Goal: Information Seeking & Learning: Learn about a topic

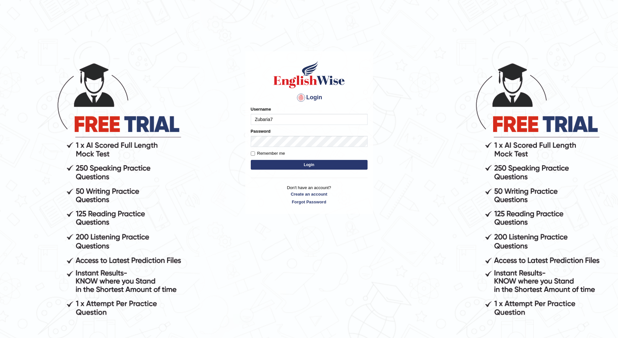
type input "Zubaria7"
click at [309, 165] on button "Login" at bounding box center [309, 165] width 117 height 10
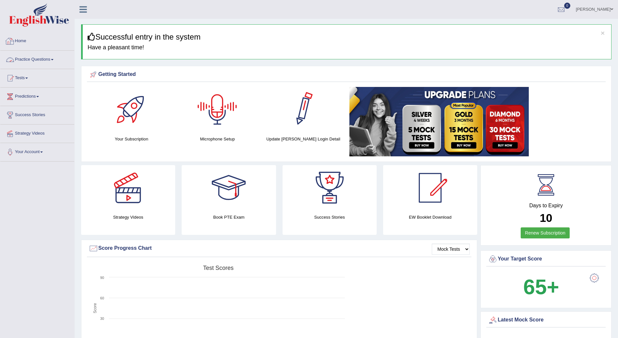
click at [34, 57] on link "Practice Questions" at bounding box center [37, 59] width 74 height 16
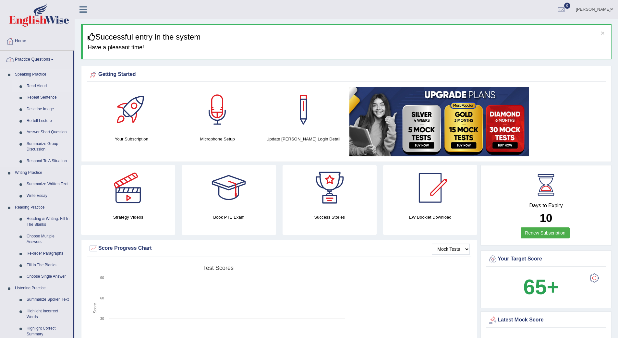
click at [33, 84] on link "Read Aloud" at bounding box center [48, 87] width 49 height 12
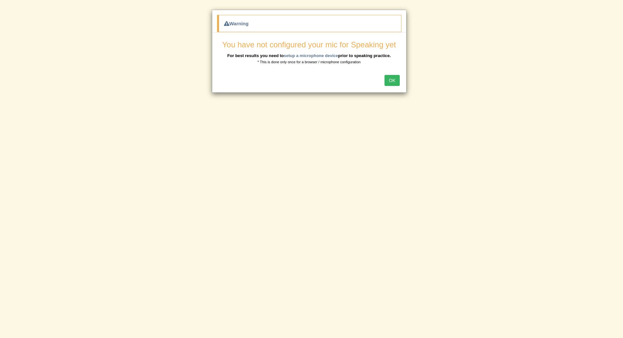
click at [389, 80] on button "OK" at bounding box center [392, 80] width 15 height 11
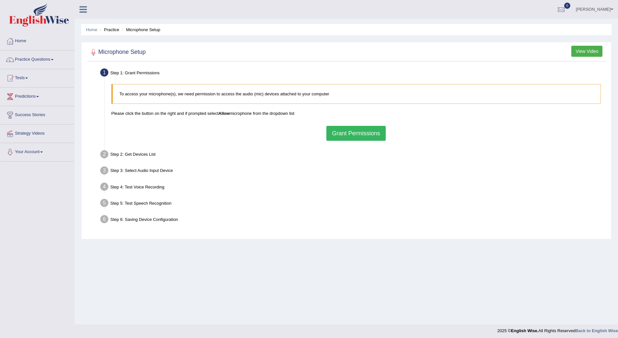
click at [347, 130] on button "Grant Permissions" at bounding box center [356, 133] width 59 height 15
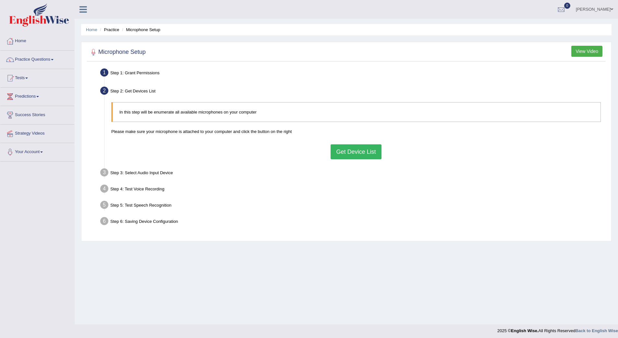
click at [359, 150] on button "Get Device List" at bounding box center [356, 151] width 51 height 15
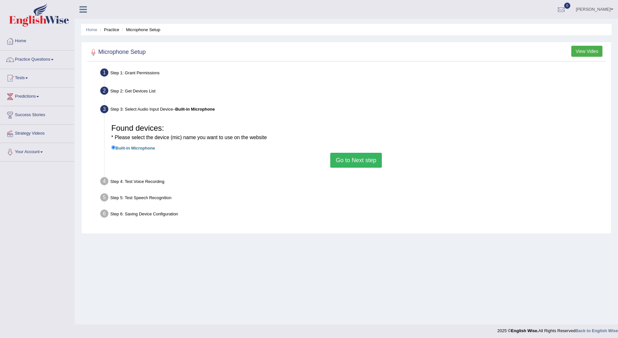
click at [366, 160] on button "Go to Next step" at bounding box center [356, 160] width 52 height 15
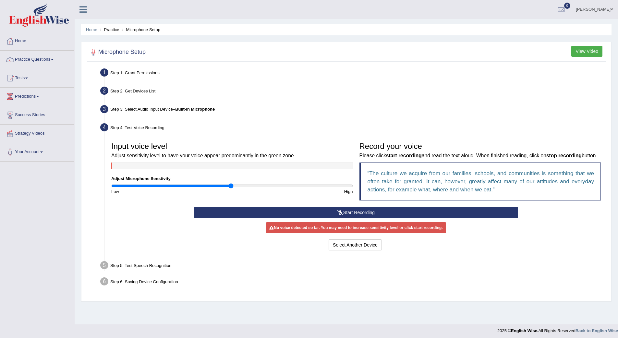
click at [367, 218] on button "Start Recording" at bounding box center [356, 212] width 324 height 11
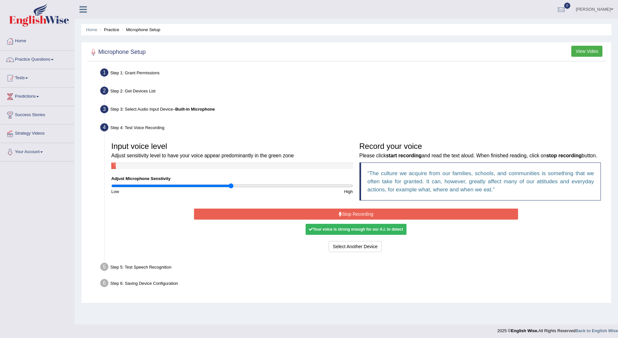
click at [372, 220] on button "Stop Recording" at bounding box center [356, 214] width 324 height 11
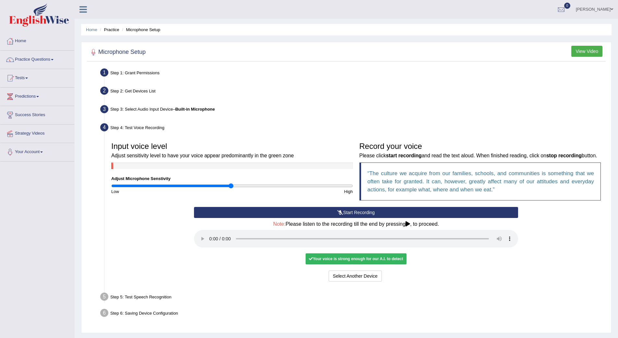
click at [209, 242] on audio at bounding box center [356, 239] width 324 height 18
click at [341, 258] on div "Your voice is strong enough for our A.I. to detect" at bounding box center [356, 259] width 101 height 11
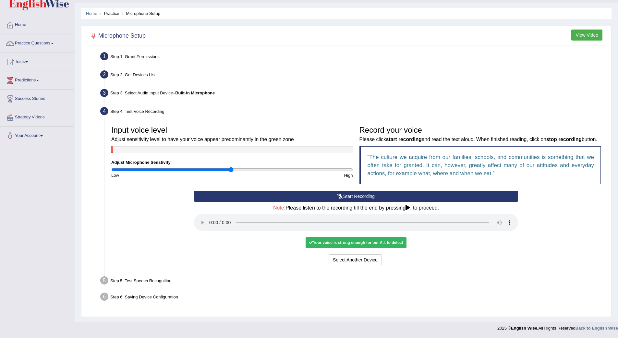
click at [371, 242] on div "Your voice is strong enough for our A.I. to detect" at bounding box center [356, 242] width 101 height 11
click at [372, 244] on div "Your voice is strong enough for our A.I. to detect" at bounding box center [356, 242] width 101 height 11
click at [210, 225] on audio at bounding box center [356, 223] width 324 height 18
click at [377, 261] on button "Voice is ok. Go to Next step" at bounding box center [383, 259] width 64 height 11
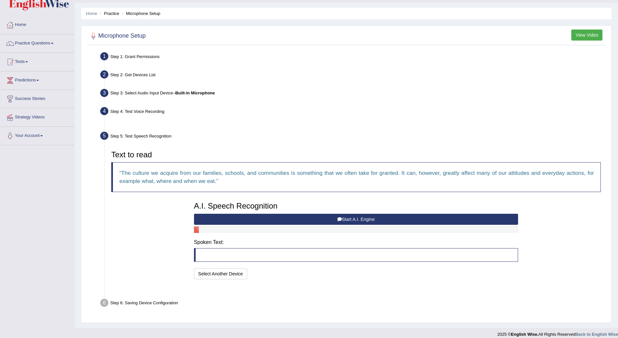
scroll to position [7, 0]
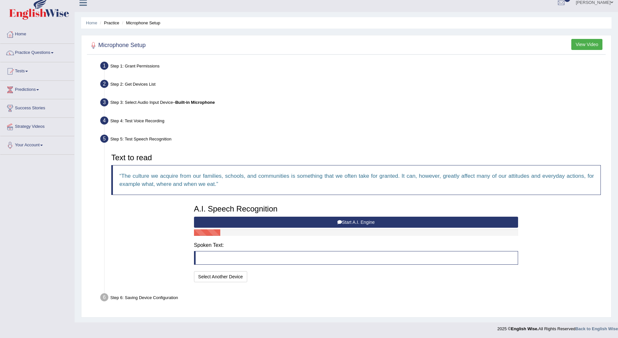
click at [366, 220] on button "Start A.I. Engine" at bounding box center [356, 222] width 324 height 11
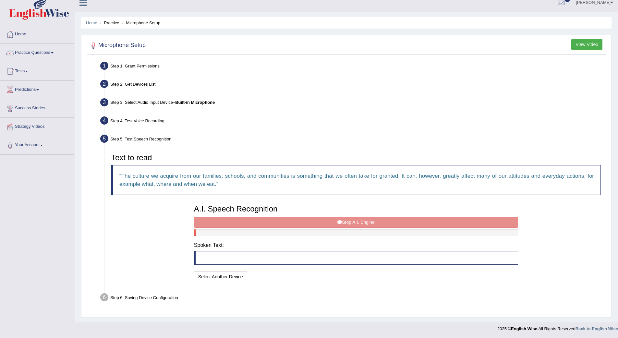
click at [355, 222] on div "A.I. Speech Recognition Start A.I. Engine Stop A.I. Engine Note: Please listen …" at bounding box center [356, 243] width 331 height 82
click at [370, 222] on div "A.I. Speech Recognition Start A.I. Engine Stop A.I. Engine Note: Please listen …" at bounding box center [356, 243] width 331 height 82
click at [311, 223] on div "A.I. Speech Recognition Start A.I. Engine Stop A.I. Engine Note: Please listen …" at bounding box center [356, 243] width 331 height 82
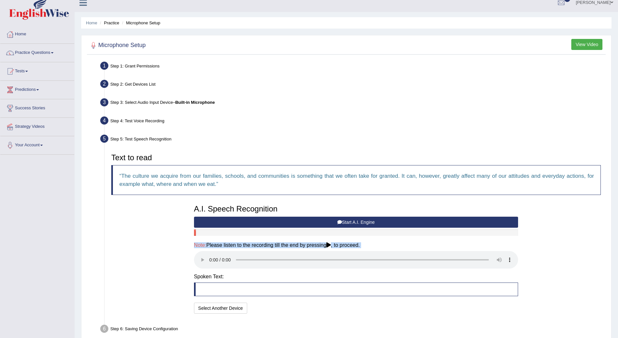
click at [210, 254] on audio at bounding box center [356, 260] width 324 height 18
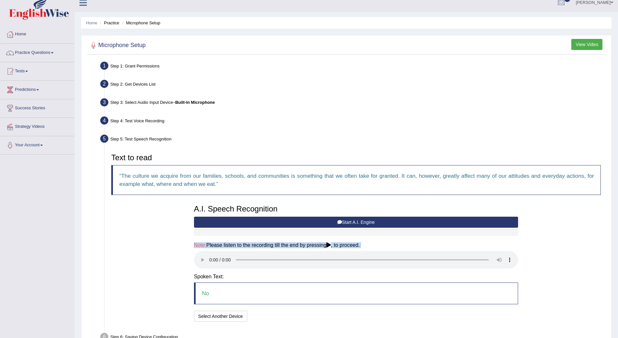
scroll to position [39, 0]
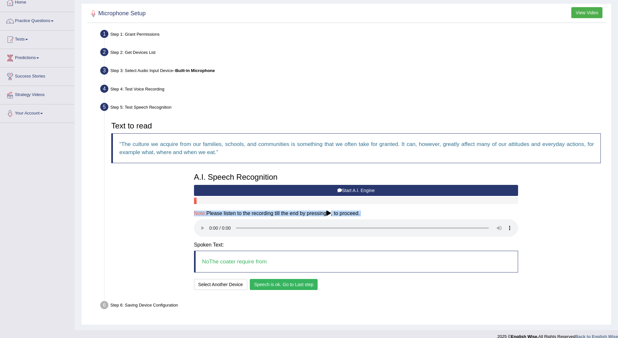
click at [290, 279] on button "Speech is ok. Go to Last step" at bounding box center [284, 284] width 68 height 11
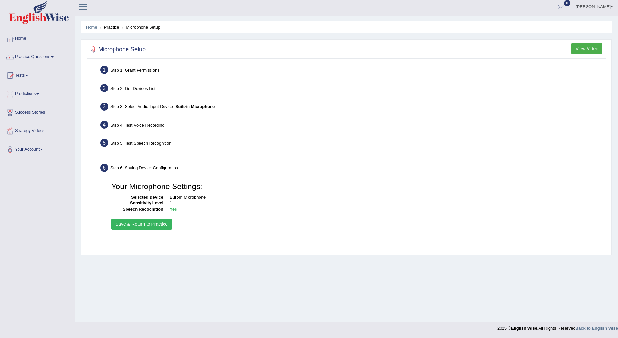
scroll to position [3, 0]
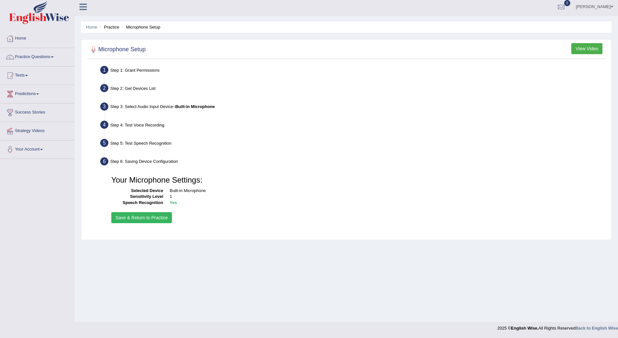
click at [155, 217] on button "Save & Return to Practice" at bounding box center [141, 217] width 61 height 11
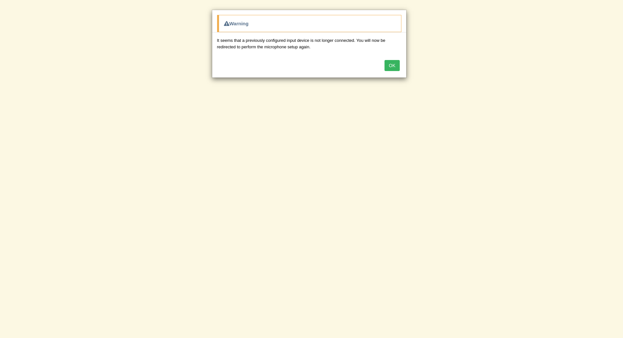
click at [393, 67] on button "OK" at bounding box center [392, 65] width 15 height 11
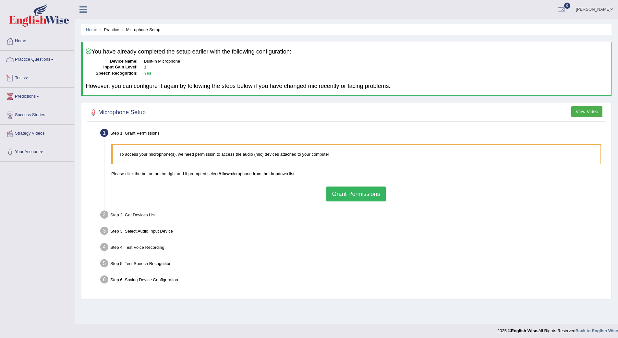
click at [43, 60] on link "Practice Questions" at bounding box center [37, 59] width 74 height 16
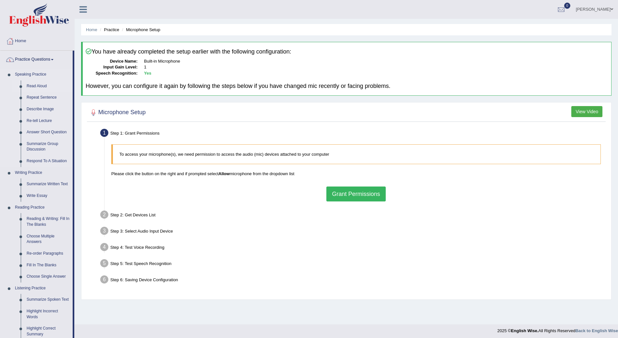
click at [41, 85] on link "Read Aloud" at bounding box center [48, 87] width 49 height 12
click at [48, 87] on link "Read Aloud" at bounding box center [48, 87] width 49 height 12
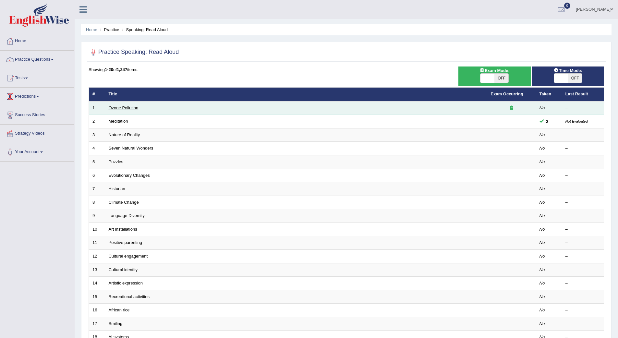
click at [124, 110] on link "Ozone Pollution" at bounding box center [124, 107] width 30 height 5
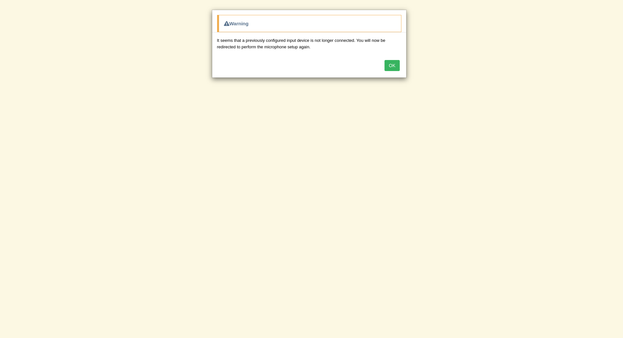
click at [470, 59] on div "Warning It seems that a previously configured input device is not longer connec…" at bounding box center [311, 169] width 623 height 338
click at [400, 68] on div "OK" at bounding box center [309, 66] width 194 height 23
click at [397, 67] on button "OK" at bounding box center [392, 65] width 15 height 11
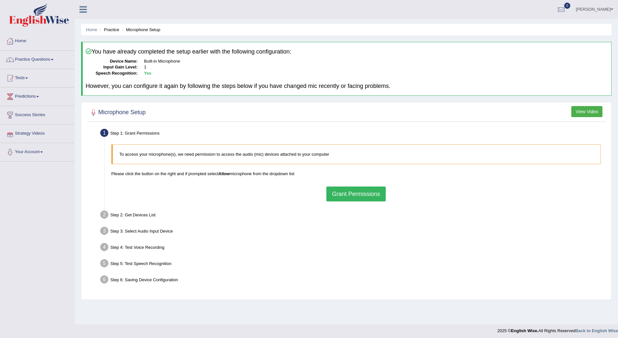
click at [345, 195] on button "Grant Permissions" at bounding box center [356, 194] width 59 height 15
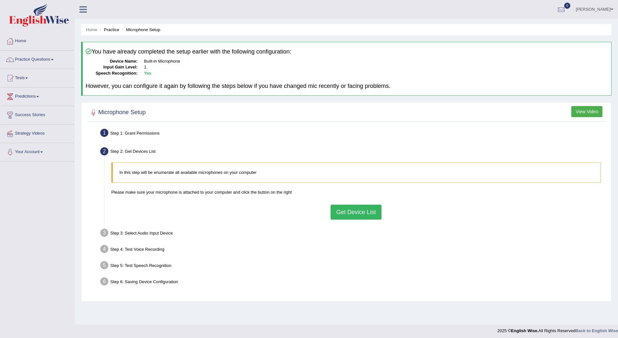
click at [358, 211] on button "Get Device List" at bounding box center [356, 212] width 51 height 15
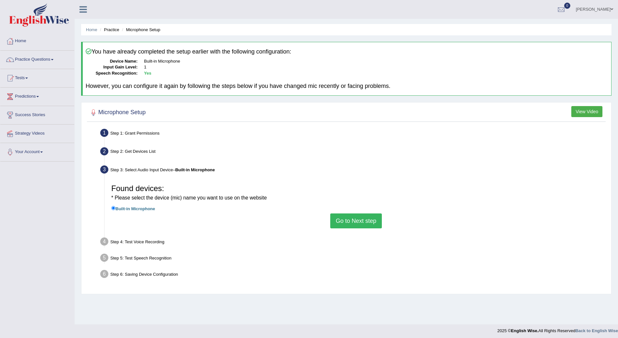
click at [351, 219] on button "Go to Next step" at bounding box center [356, 221] width 52 height 15
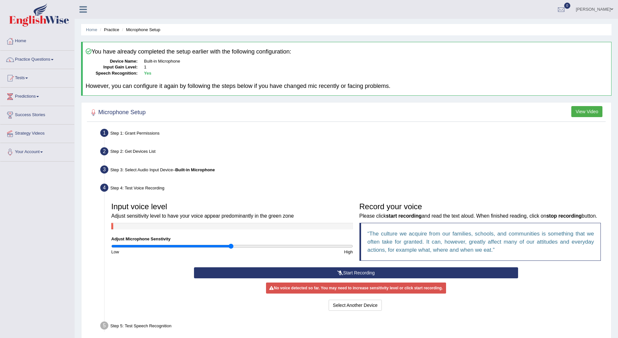
scroll to position [47, 0]
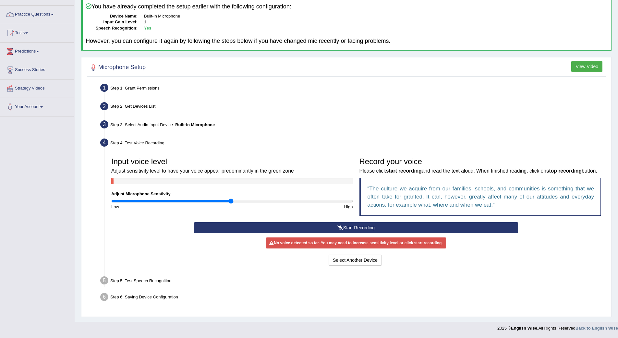
click at [386, 233] on button "Start Recording" at bounding box center [356, 227] width 324 height 11
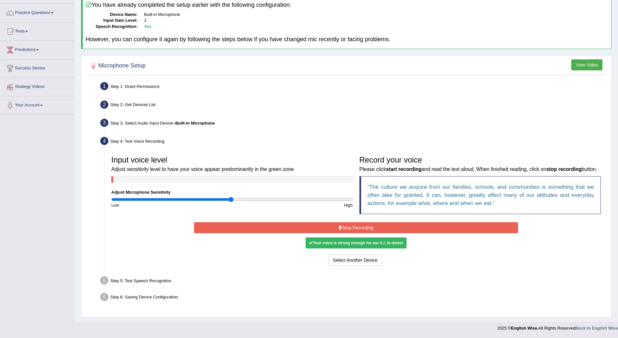
click at [386, 233] on button "Stop Recording" at bounding box center [356, 227] width 324 height 11
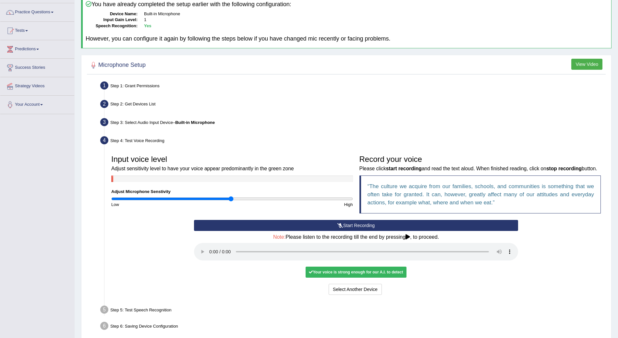
click at [207, 255] on audio at bounding box center [356, 252] width 324 height 18
click at [212, 255] on audio at bounding box center [356, 252] width 324 height 18
click at [209, 255] on audio at bounding box center [356, 252] width 324 height 18
click at [371, 288] on button "Voice is ok. Go to Next step" at bounding box center [383, 289] width 64 height 11
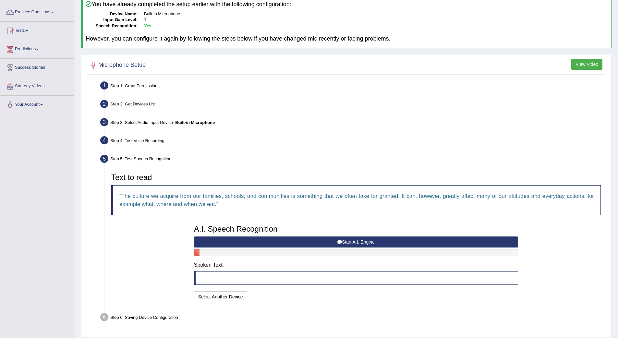
scroll to position [56, 0]
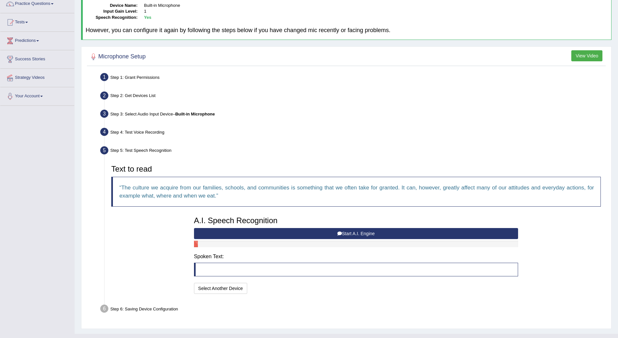
click at [362, 231] on button "Start A.I. Engine" at bounding box center [356, 233] width 324 height 11
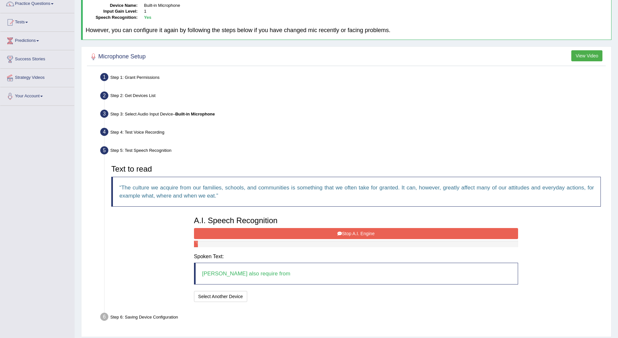
click at [363, 231] on button "Stop A.I. Engine" at bounding box center [356, 233] width 324 height 11
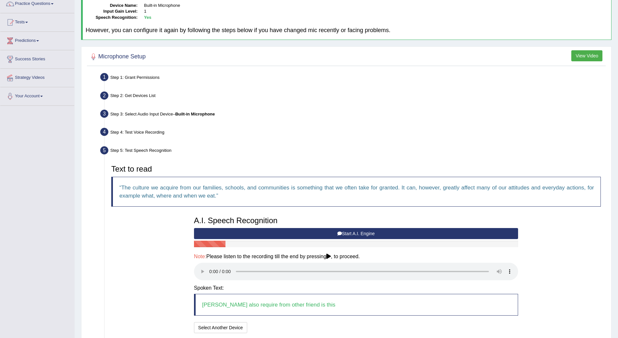
click at [213, 267] on audio at bounding box center [356, 272] width 324 height 18
click at [209, 265] on audio at bounding box center [356, 272] width 324 height 18
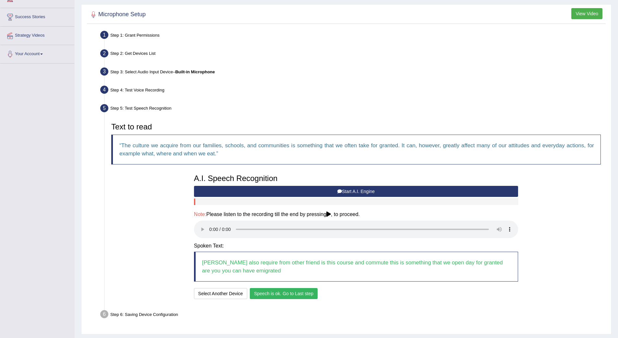
click at [309, 288] on button "Speech is ok. Go to Last step" at bounding box center [284, 293] width 68 height 11
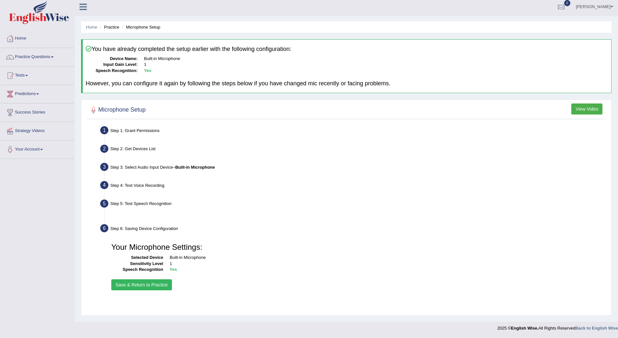
scroll to position [3, 0]
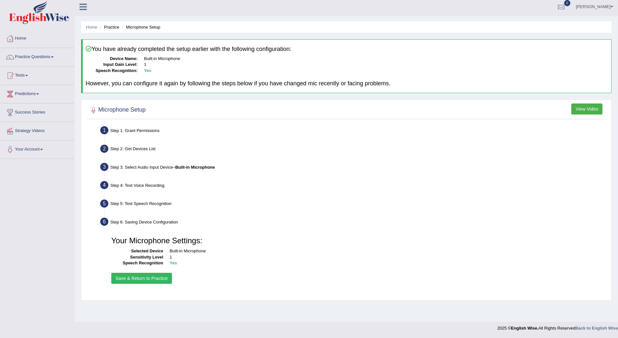
click at [131, 276] on button "Save & Return to Practice" at bounding box center [141, 278] width 61 height 11
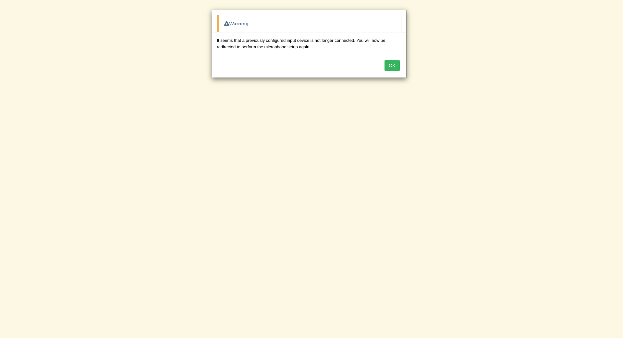
click at [395, 68] on button "OK" at bounding box center [392, 65] width 15 height 11
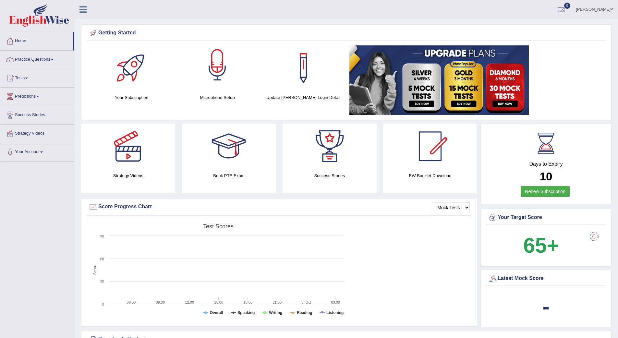
click at [215, 73] on div at bounding box center [217, 67] width 45 height 45
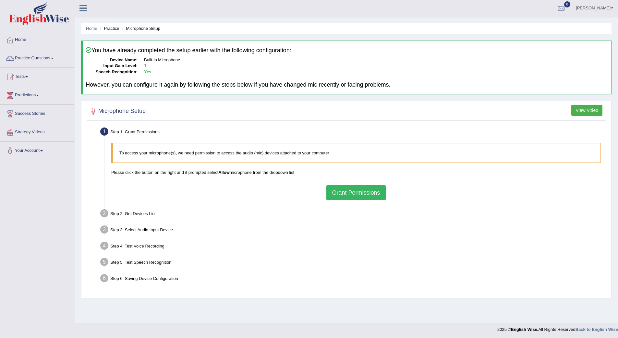
scroll to position [3, 0]
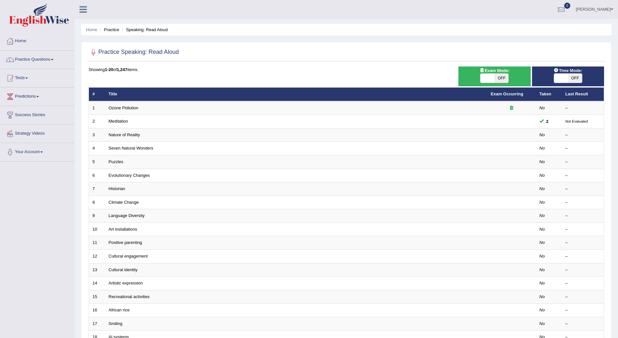
click at [569, 79] on span "OFF" at bounding box center [575, 78] width 14 height 9
checkbox input "true"
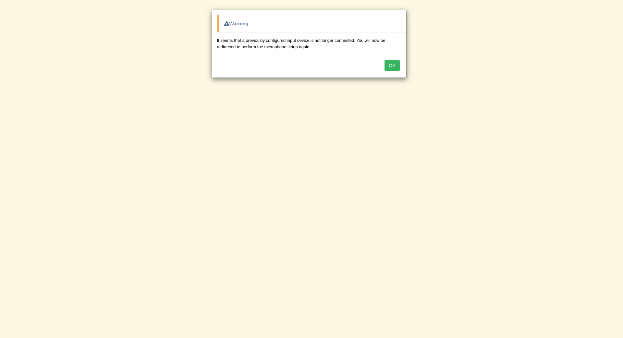
drag, startPoint x: 485, startPoint y: 88, endPoint x: 481, endPoint y: 83, distance: 6.0
click at [485, 88] on div "Warning It seems that a previously configured input device is not longer connec…" at bounding box center [311, 169] width 623 height 338
drag, startPoint x: 460, startPoint y: 87, endPoint x: 457, endPoint y: 88, distance: 3.9
click at [394, 65] on button "OK" at bounding box center [392, 65] width 15 height 11
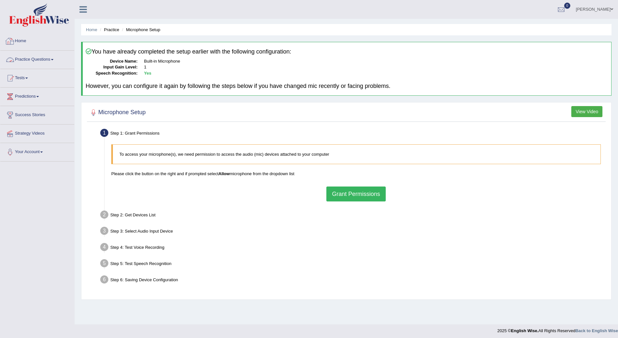
click at [80, 7] on icon at bounding box center [83, 9] width 7 height 8
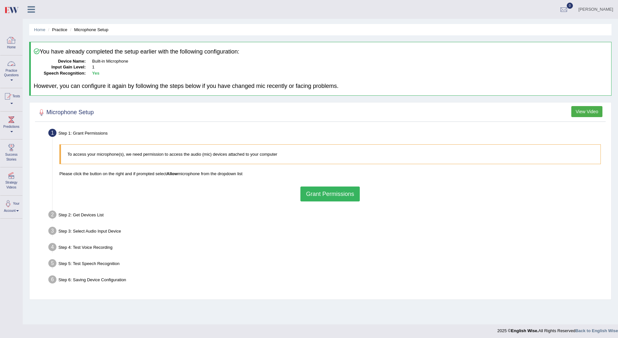
click at [11, 68] on link "Practice Questions" at bounding box center [11, 71] width 22 height 31
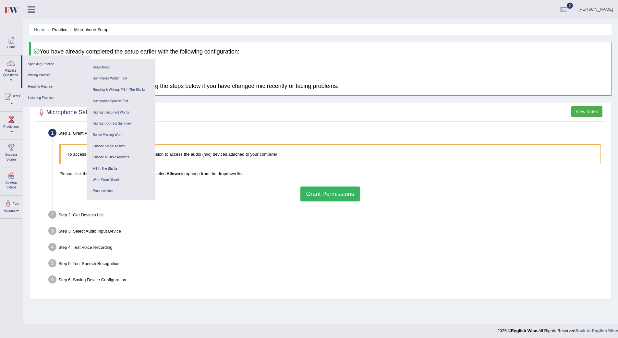
click at [98, 65] on link "Read Aloud" at bounding box center [122, 67] width 62 height 11
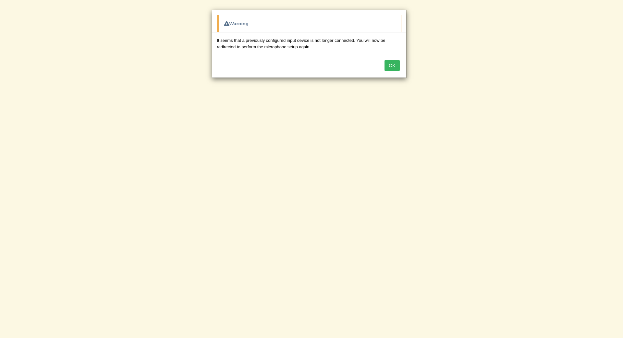
click at [393, 65] on button "OK" at bounding box center [392, 65] width 15 height 11
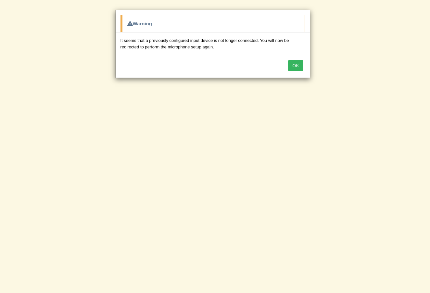
click at [296, 63] on button "OK" at bounding box center [295, 65] width 15 height 11
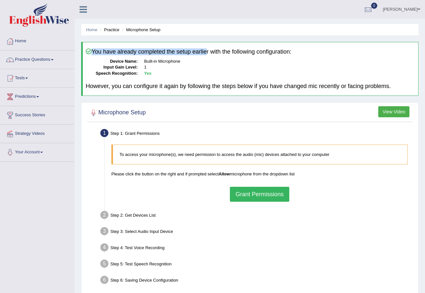
drag, startPoint x: 209, startPoint y: 47, endPoint x: 208, endPoint y: 52, distance: 4.6
click at [208, 52] on div "You have already completed the setup earlier with the following configuration: …" at bounding box center [249, 69] width 337 height 54
click at [171, 66] on dd "1" at bounding box center [279, 67] width 271 height 6
click at [162, 69] on dd "1" at bounding box center [279, 67] width 271 height 6
